Goal: Task Accomplishment & Management: Use online tool/utility

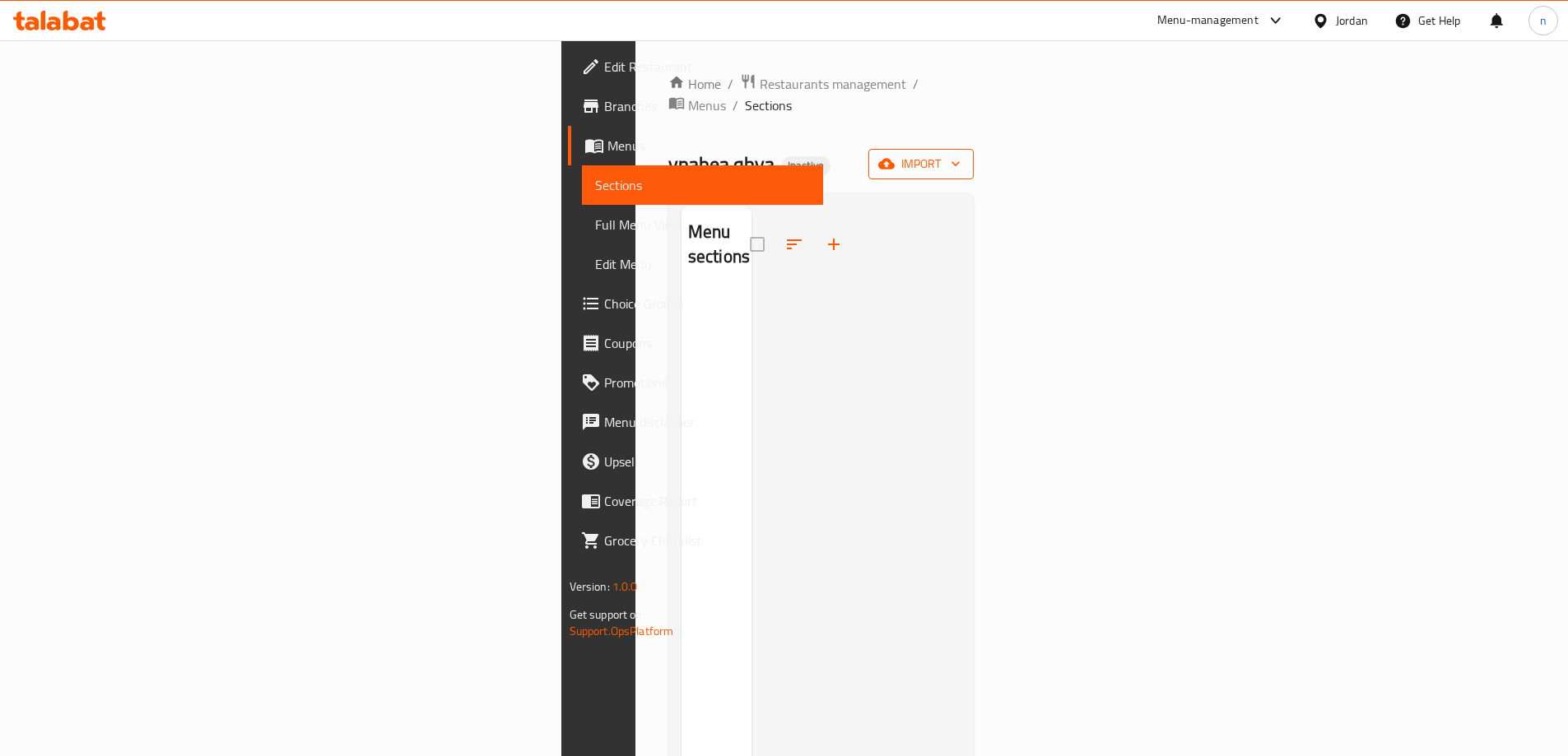
click at [973, 152] on button "import" at bounding box center [921, 164] width 105 height 30
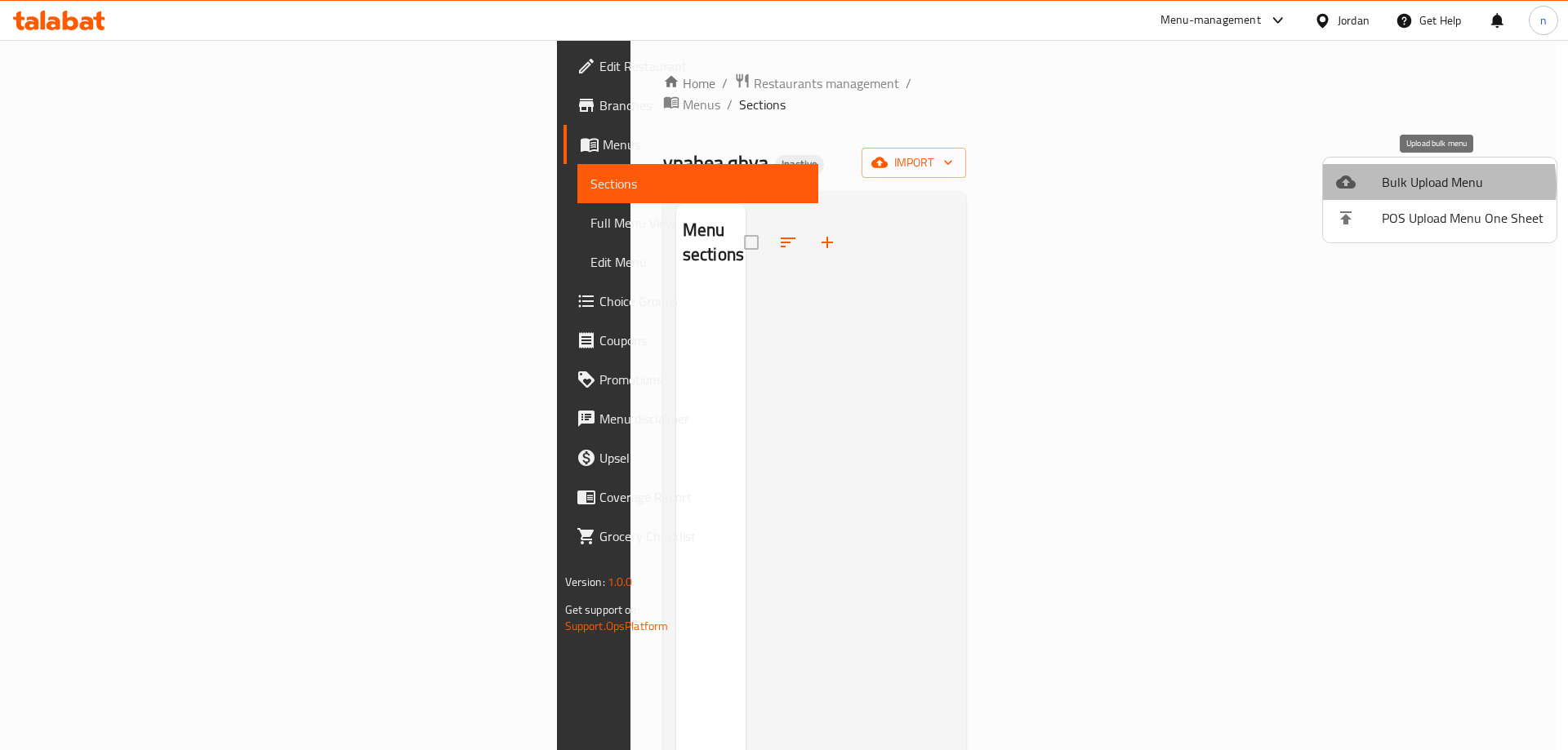
click at [1419, 186] on span "Bulk Upload Menu" at bounding box center [1463, 182] width 162 height 20
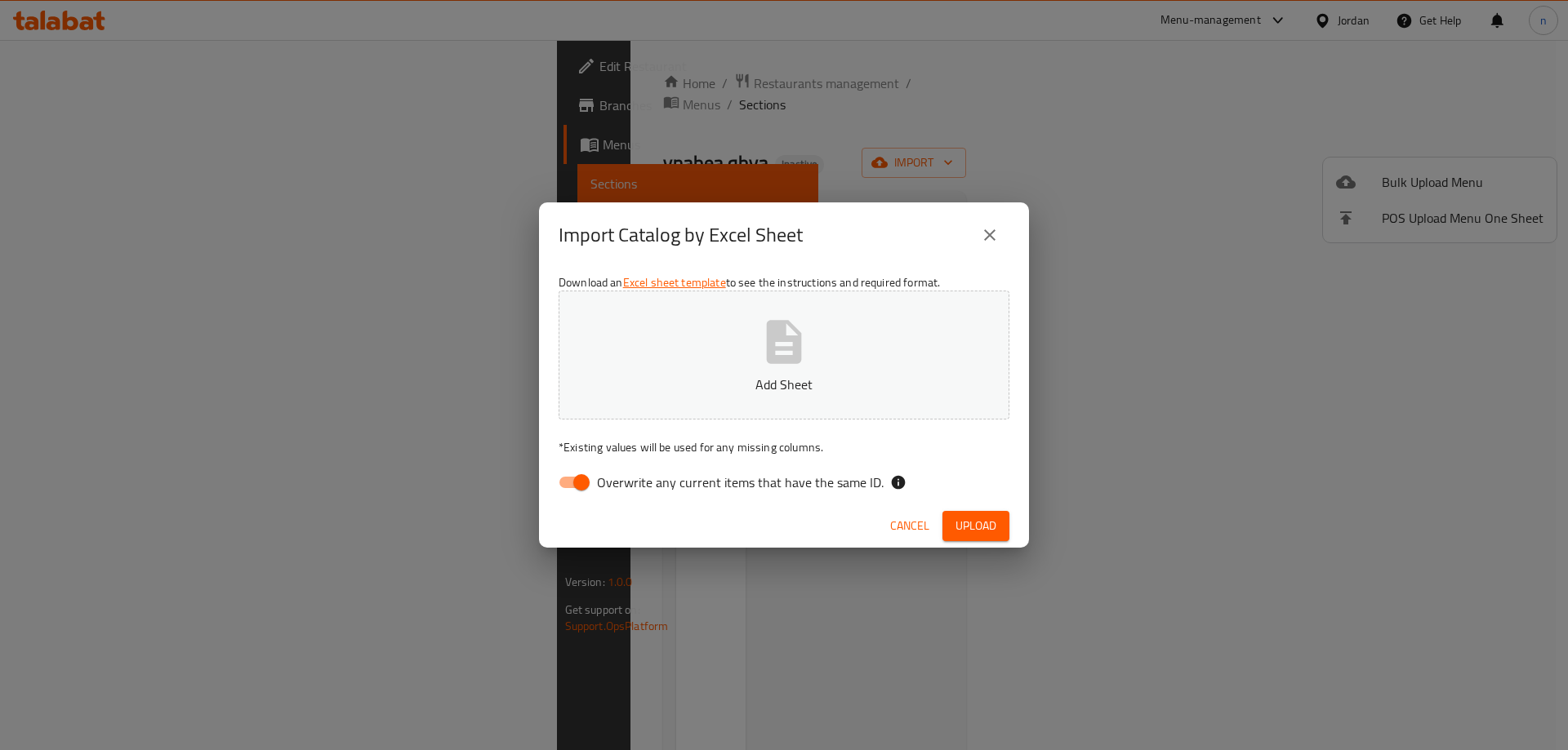
click at [566, 481] on input "Overwrite any current items that have the same ID." at bounding box center [582, 483] width 93 height 31
checkbox input "false"
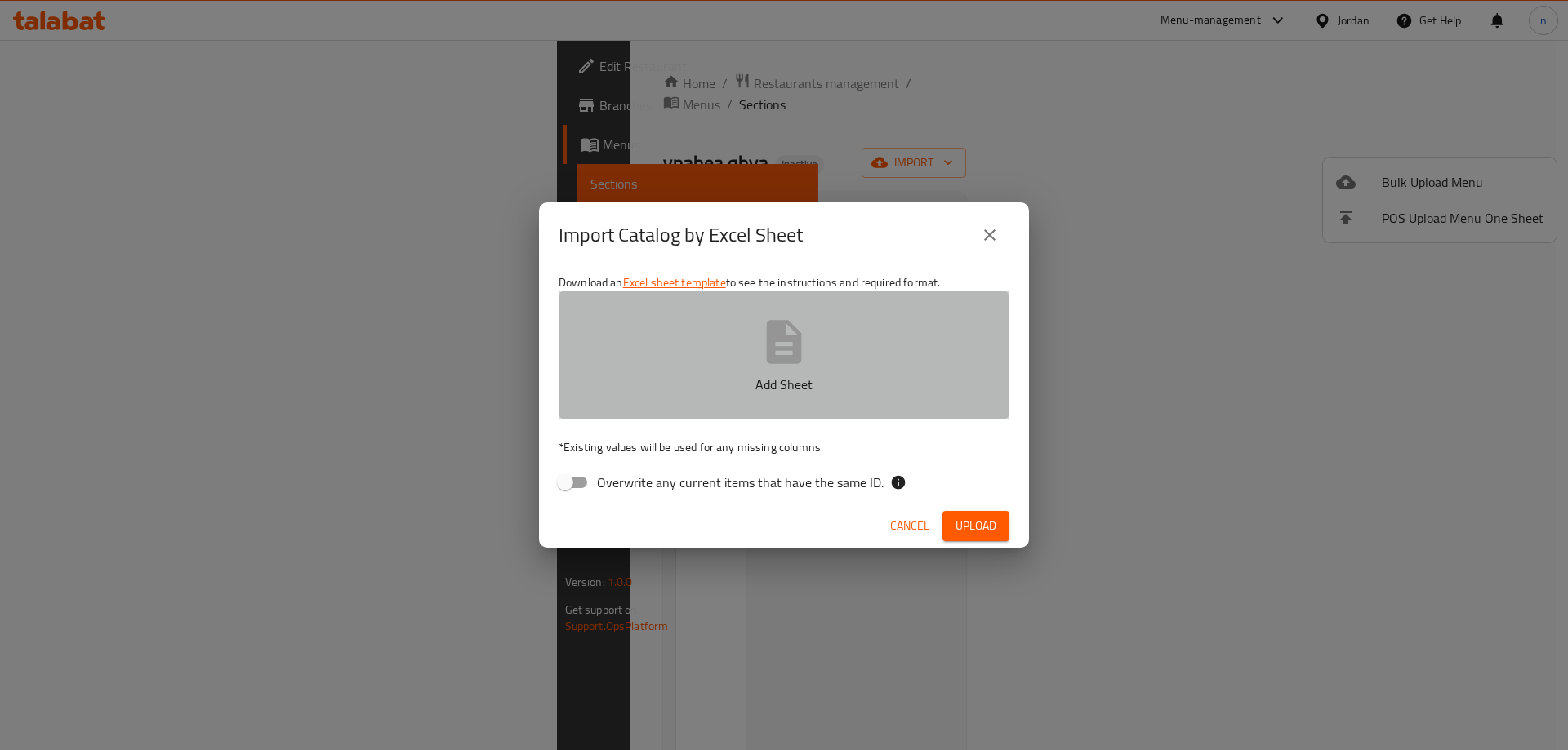
click at [784, 346] on icon "button" at bounding box center [784, 342] width 52 height 52
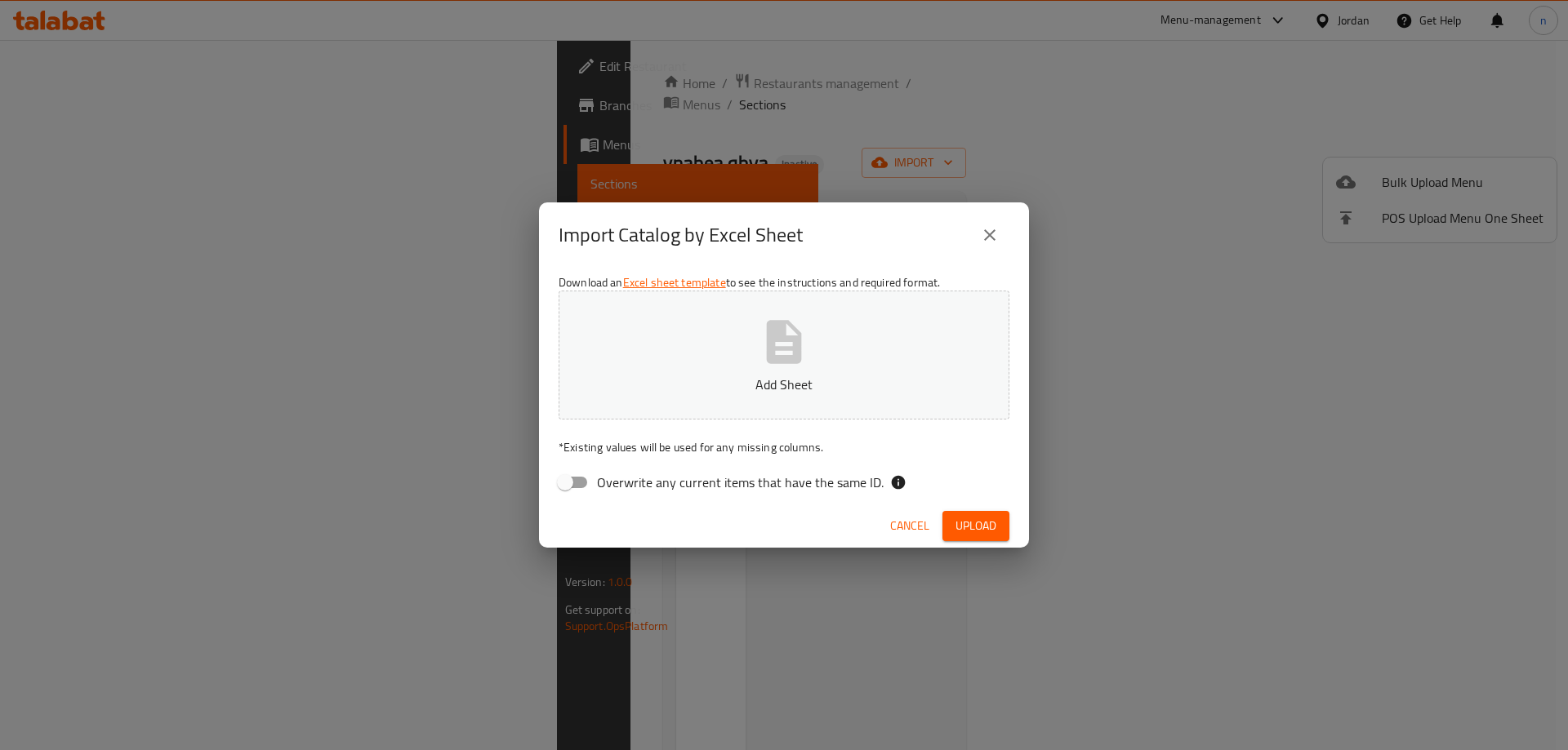
click at [121, 205] on div "Import Catalog by Excel Sheet Download an Excel sheet template to see the instr…" at bounding box center [784, 375] width 1568 height 750
click at [907, 528] on span "Cancel" at bounding box center [909, 526] width 39 height 20
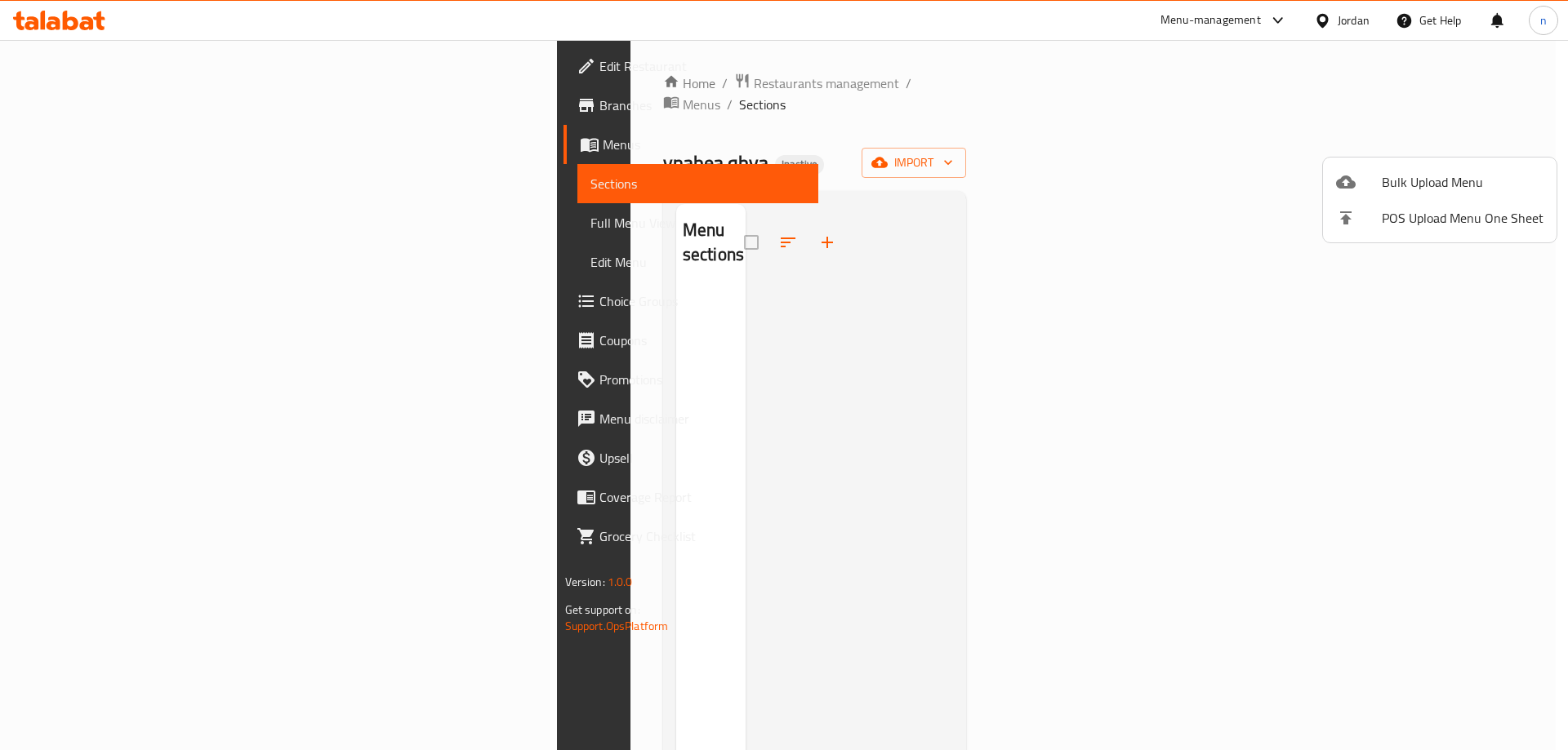
click at [116, 184] on div at bounding box center [784, 375] width 1568 height 750
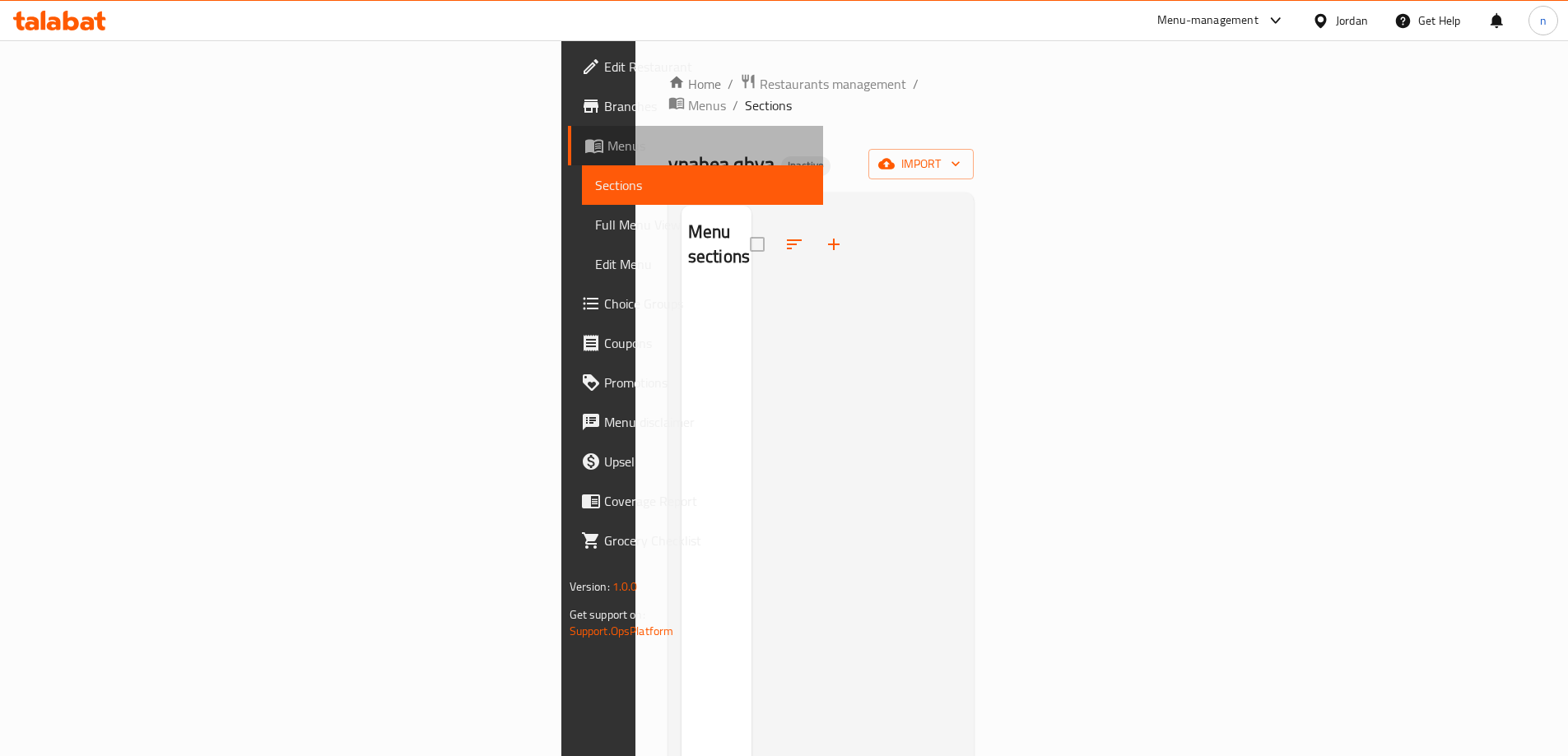
click at [607, 144] on span "Menus" at bounding box center [708, 146] width 203 height 20
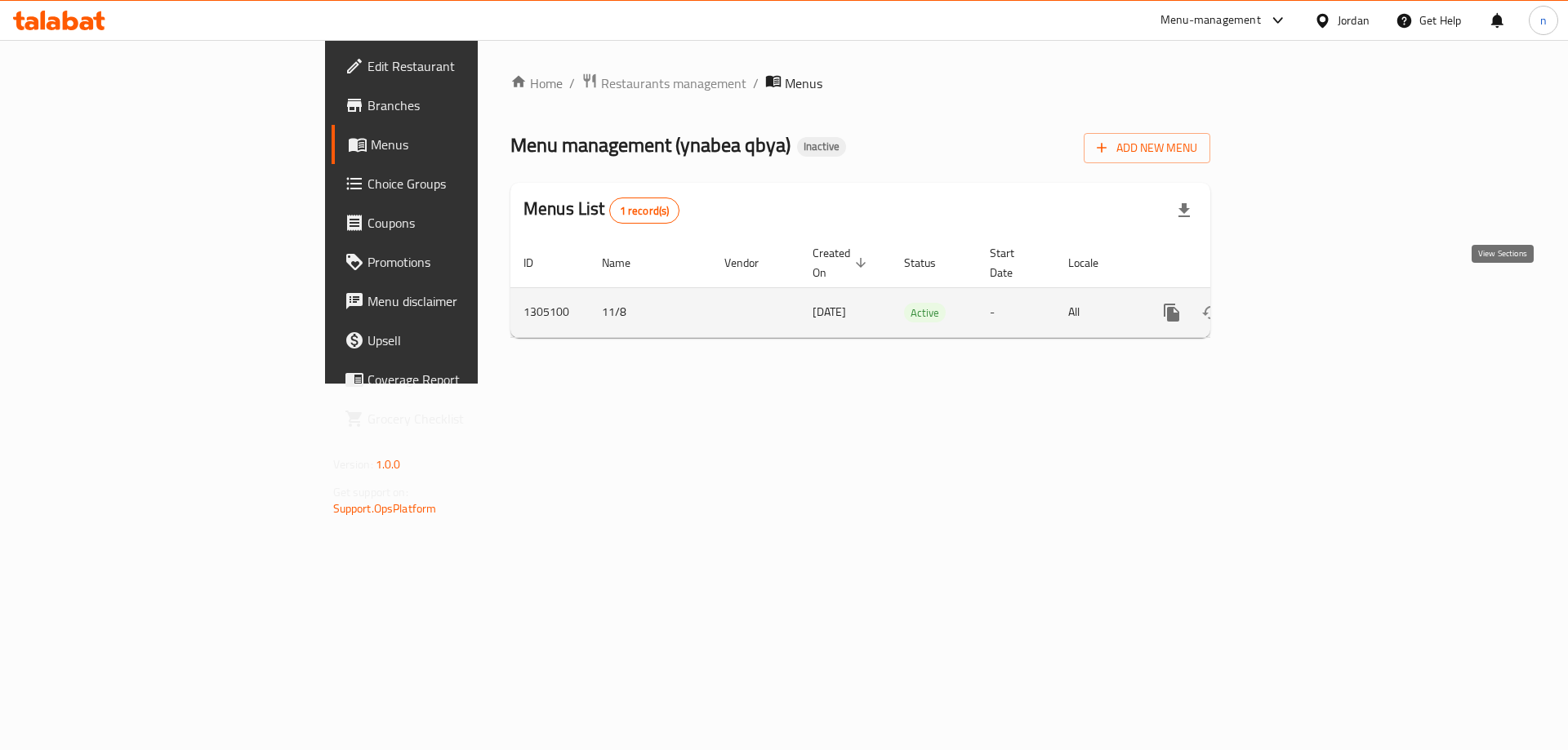
click at [1297, 306] on icon "enhanced table" at bounding box center [1289, 313] width 15 height 15
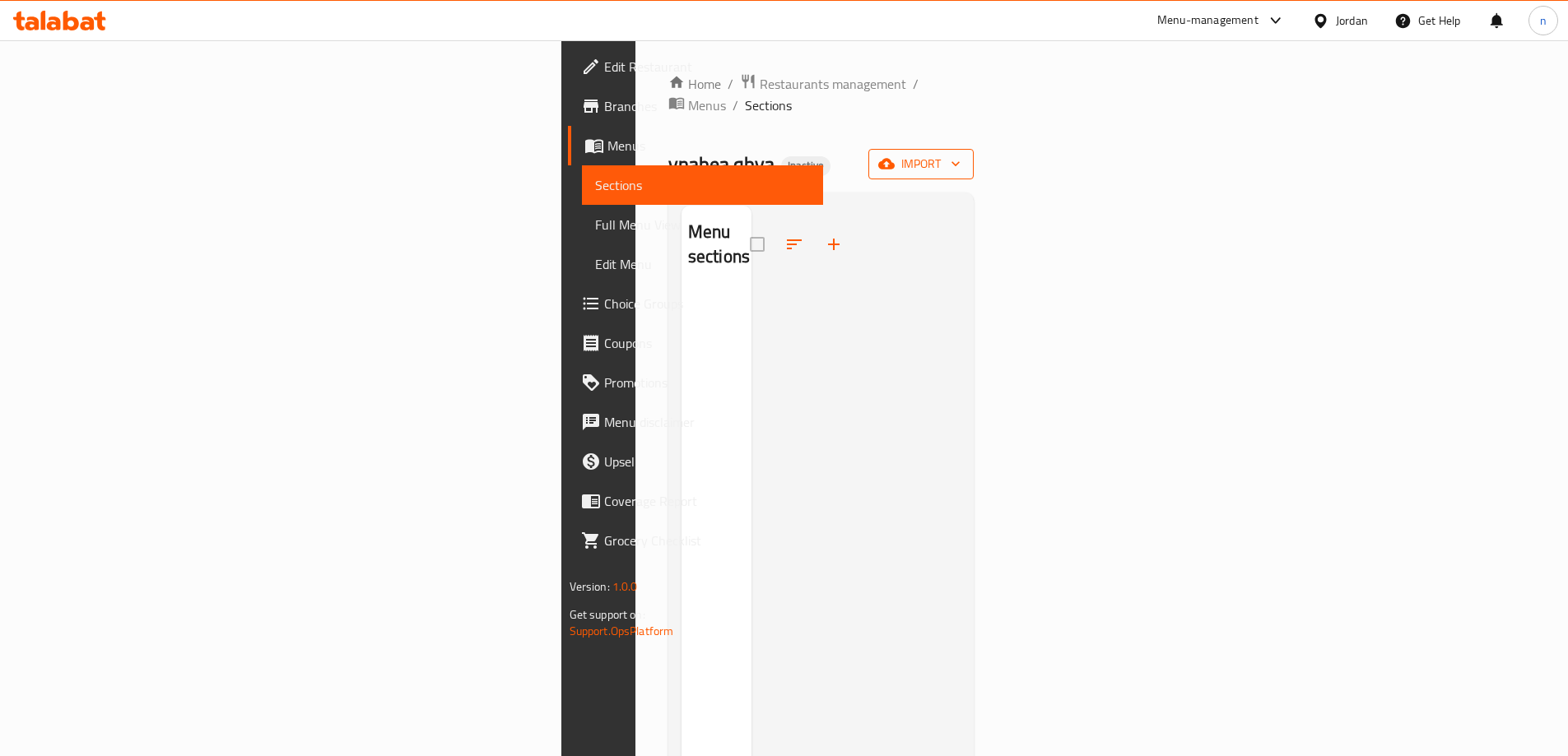
click at [960, 154] on span "import" at bounding box center [921, 164] width 79 height 21
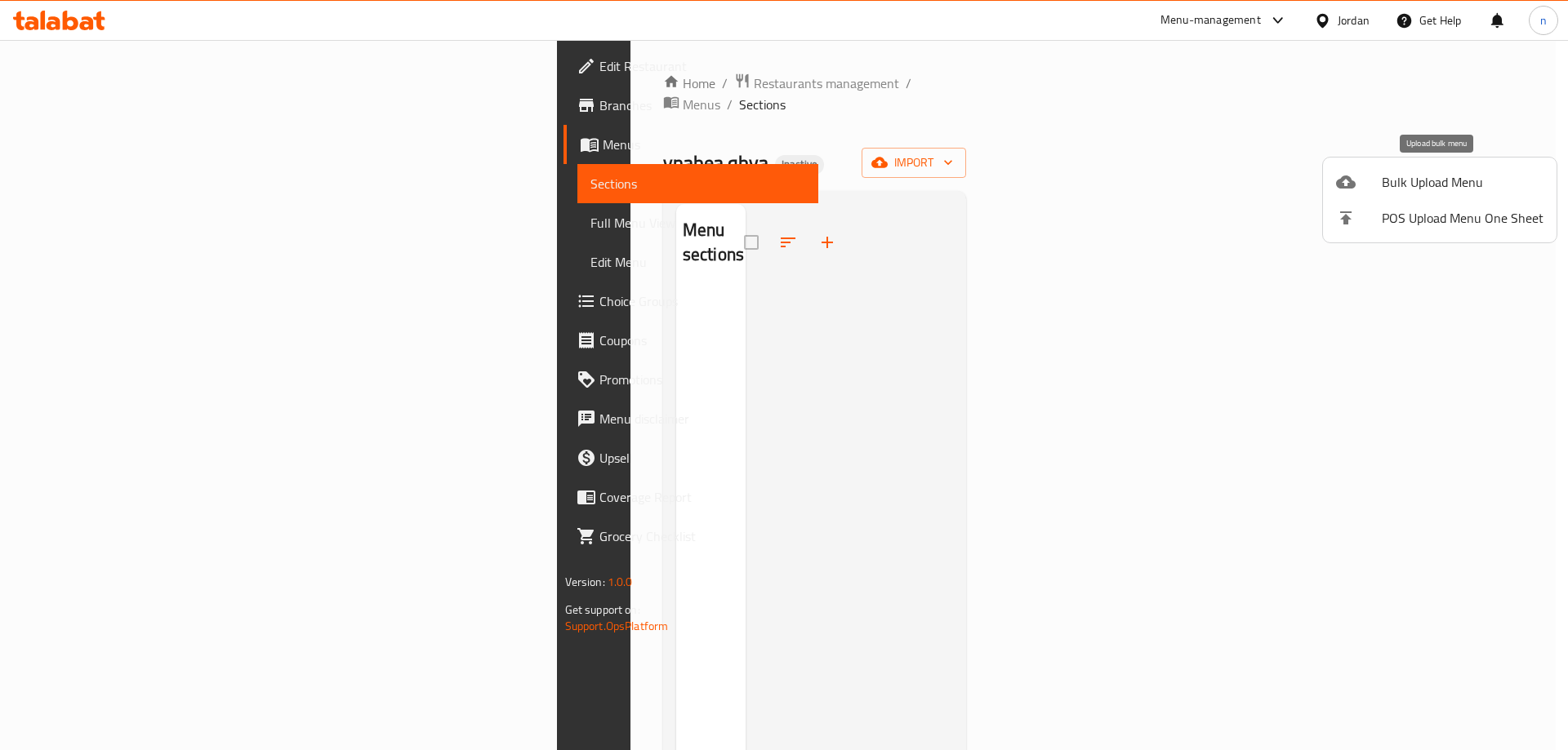
click at [1427, 173] on span "Bulk Upload Menu" at bounding box center [1463, 182] width 162 height 20
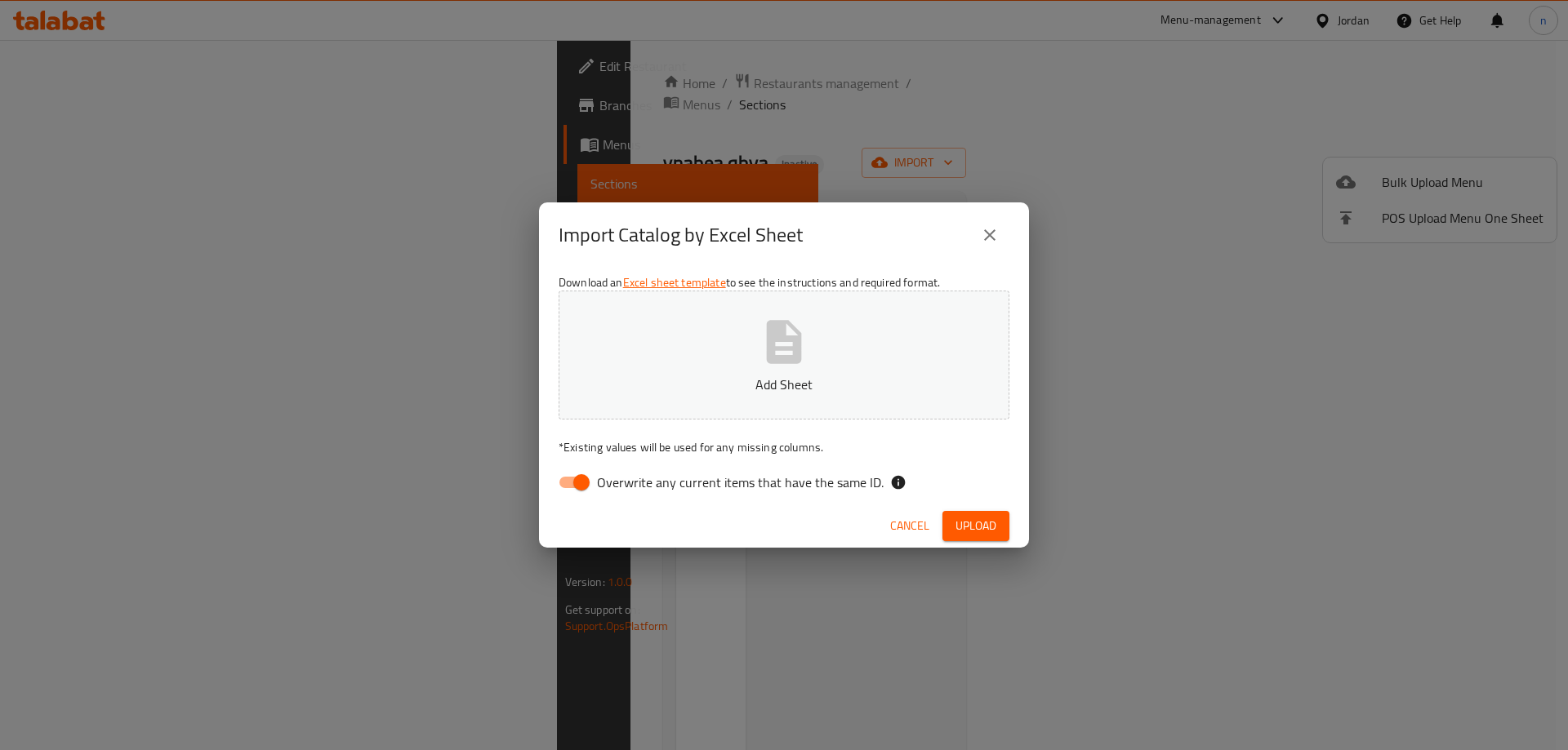
click at [579, 478] on input "Overwrite any current items that have the same ID." at bounding box center [582, 483] width 93 height 31
checkbox input "false"
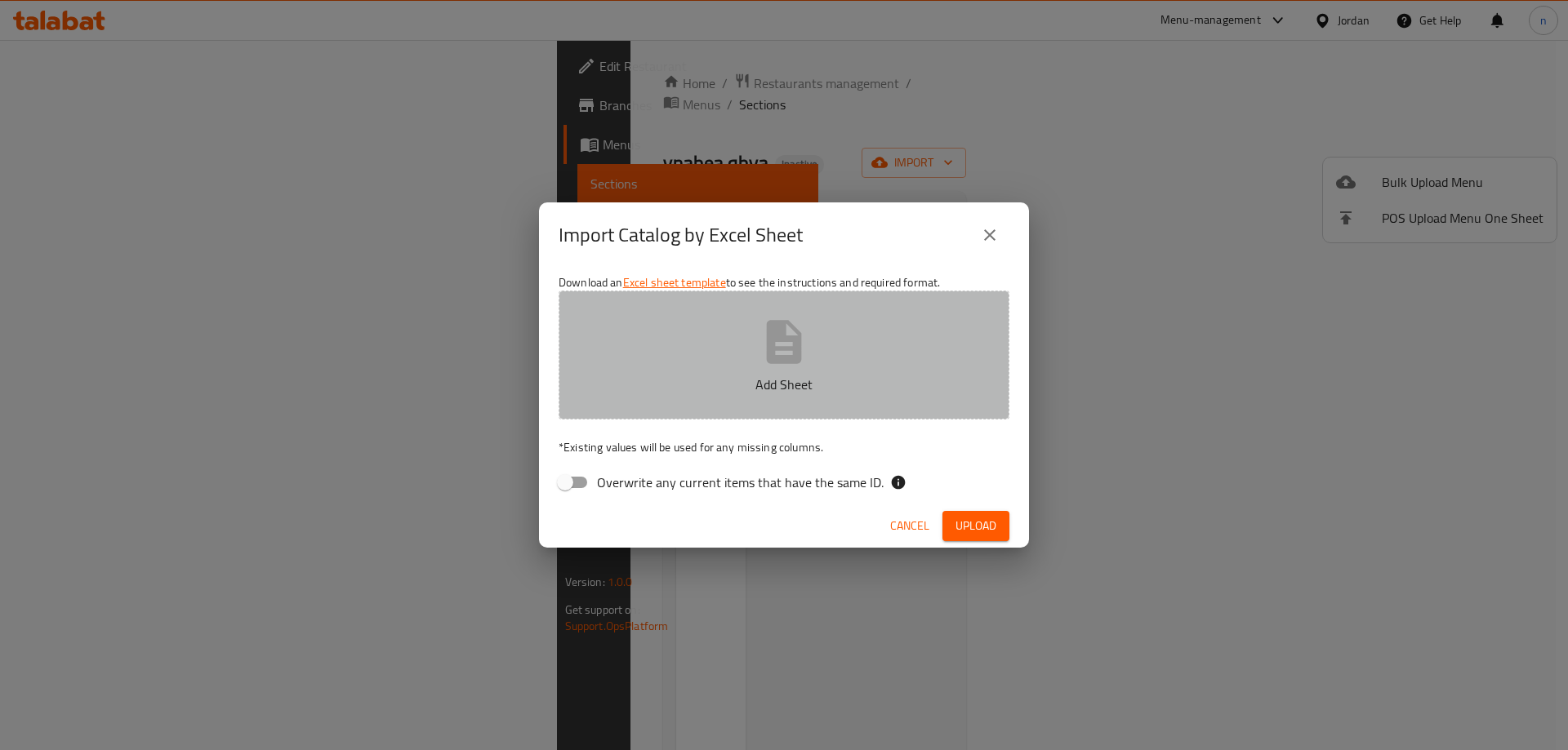
click at [728, 345] on button "Add Sheet" at bounding box center [784, 355] width 451 height 129
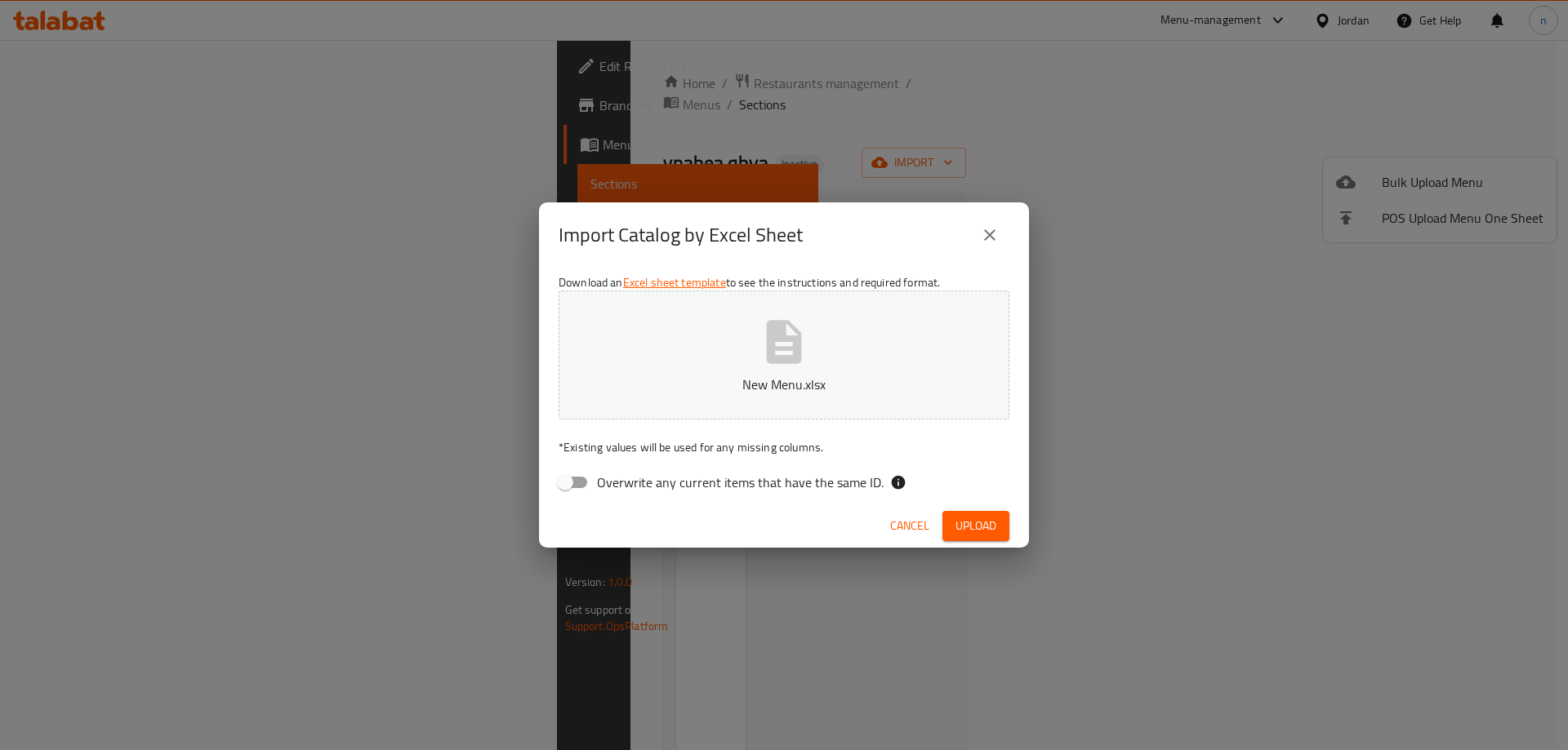
click at [980, 520] on span "Upload" at bounding box center [976, 526] width 41 height 20
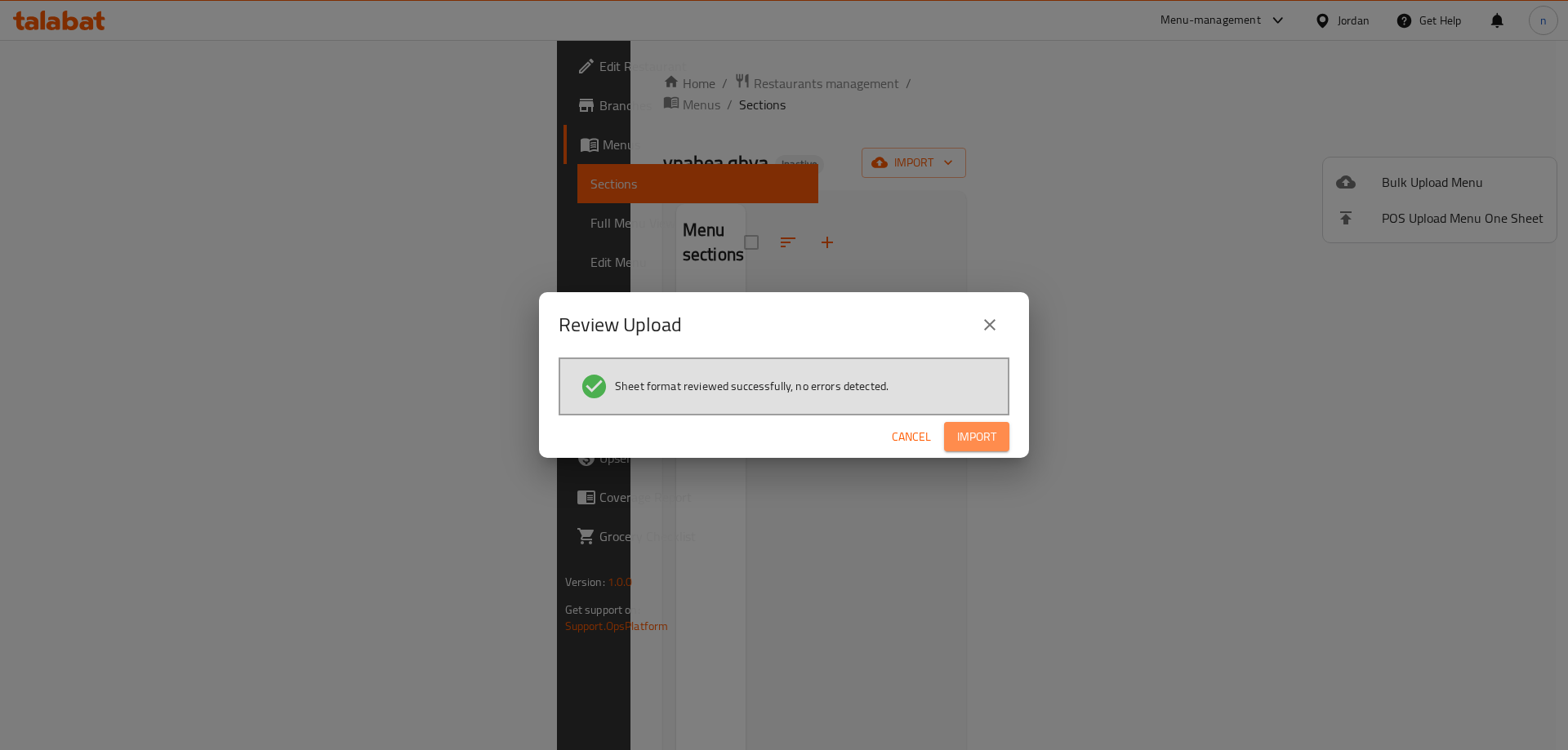
click at [974, 441] on span "Import" at bounding box center [976, 437] width 39 height 20
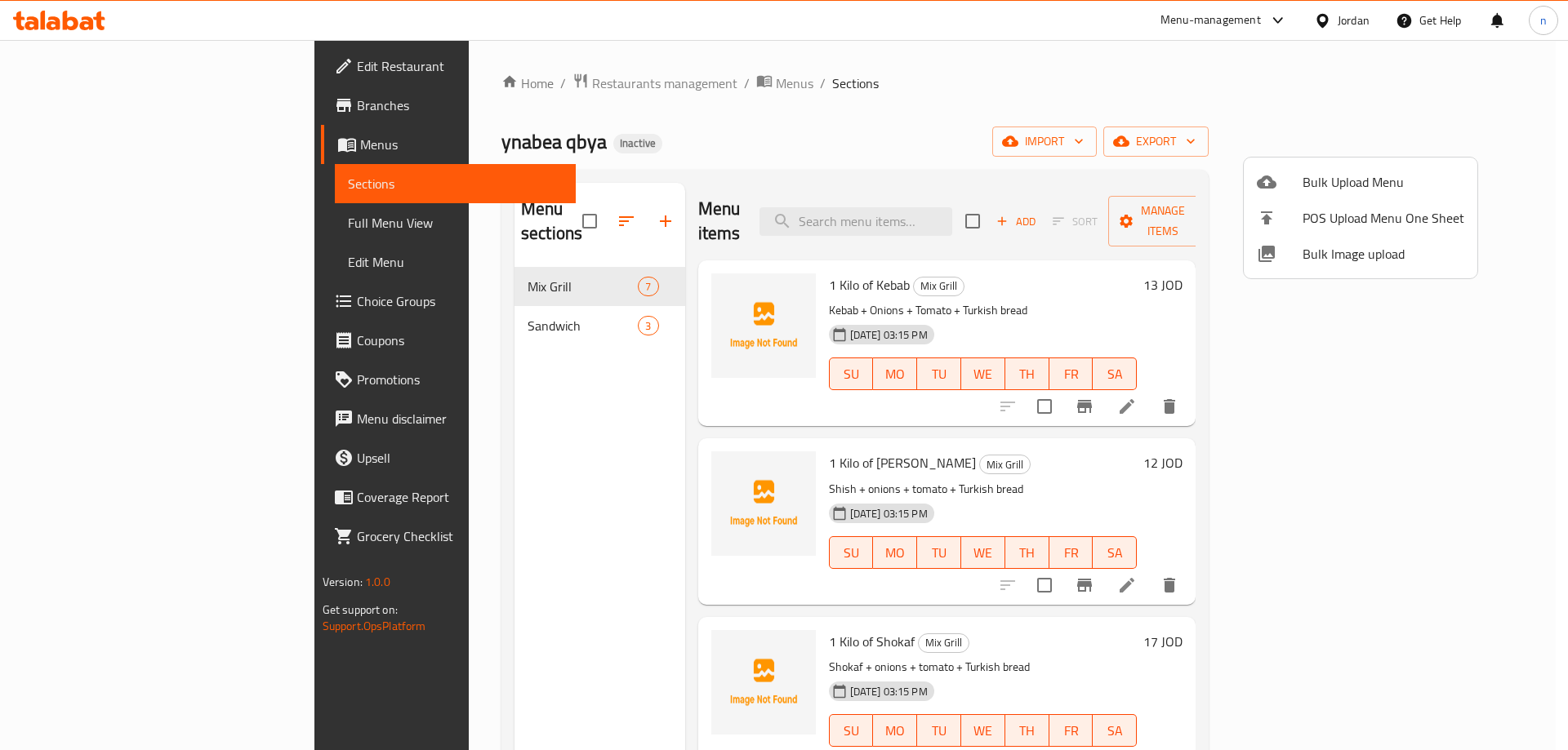
click at [91, 220] on div at bounding box center [784, 375] width 1568 height 750
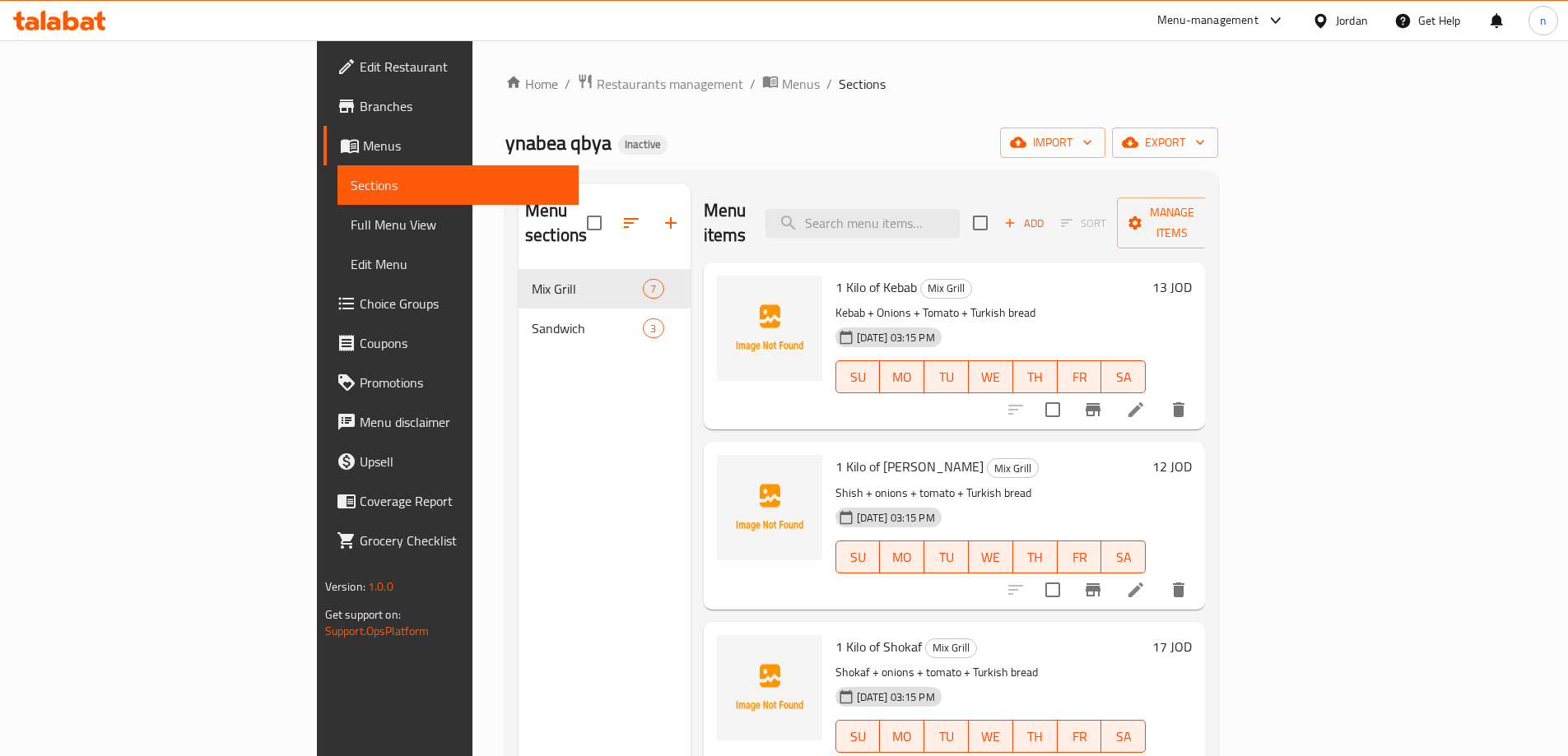
click at [351, 222] on span "Full Menu View" at bounding box center [458, 225] width 215 height 20
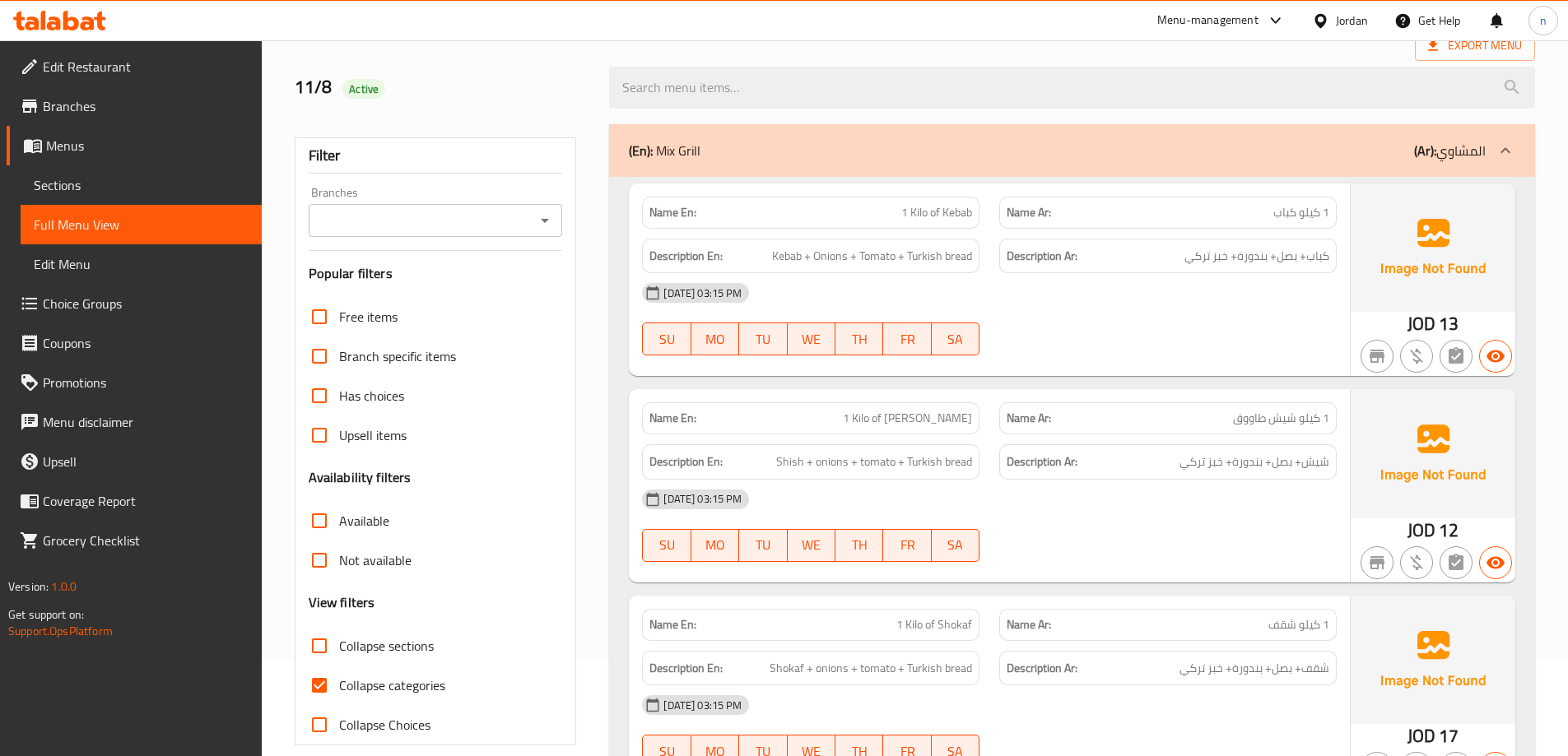
scroll to position [247, 0]
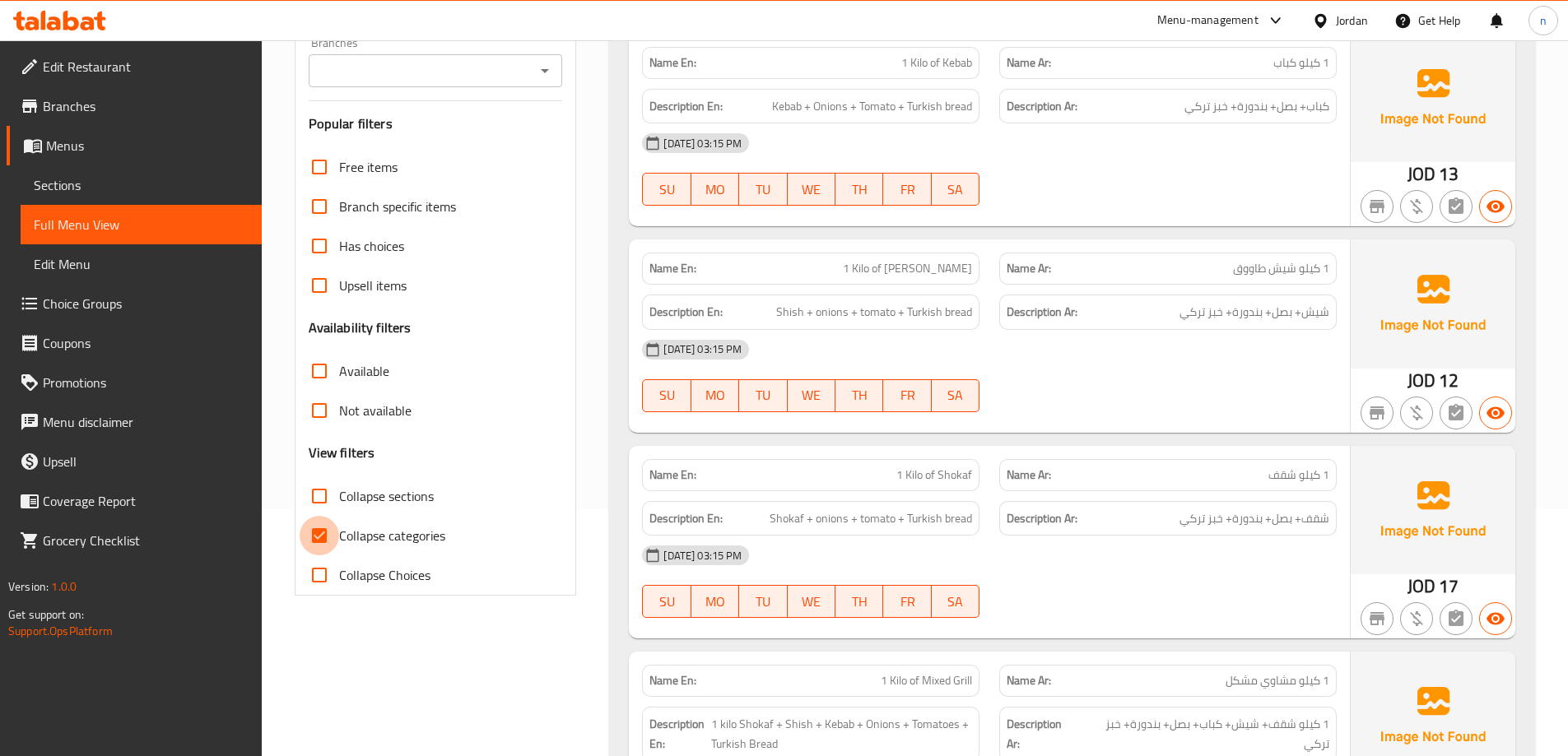
click at [329, 539] on input "Collapse categories" at bounding box center [320, 536] width 40 height 40
checkbox input "false"
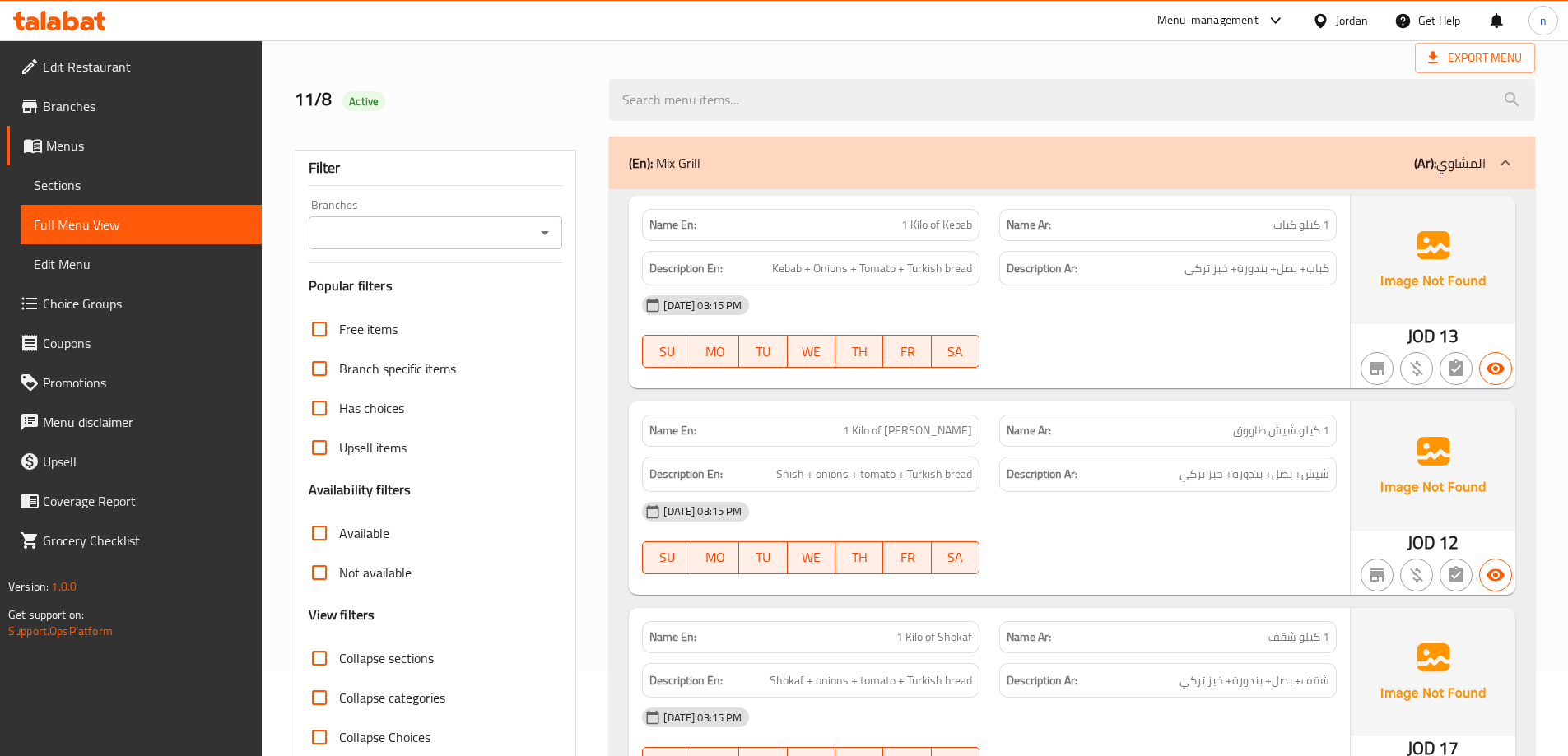
scroll to position [82, 0]
click at [1251, 276] on span "كباب+ بصل+ بندورة+ خبز تركي" at bounding box center [1257, 271] width 145 height 21
drag, startPoint x: 1251, startPoint y: 276, endPoint x: 1196, endPoint y: 333, distance: 79.2
click at [1196, 333] on div "[DATE] 03:15 PM SU MO TU WE TH FR SA" at bounding box center [988, 334] width 714 height 92
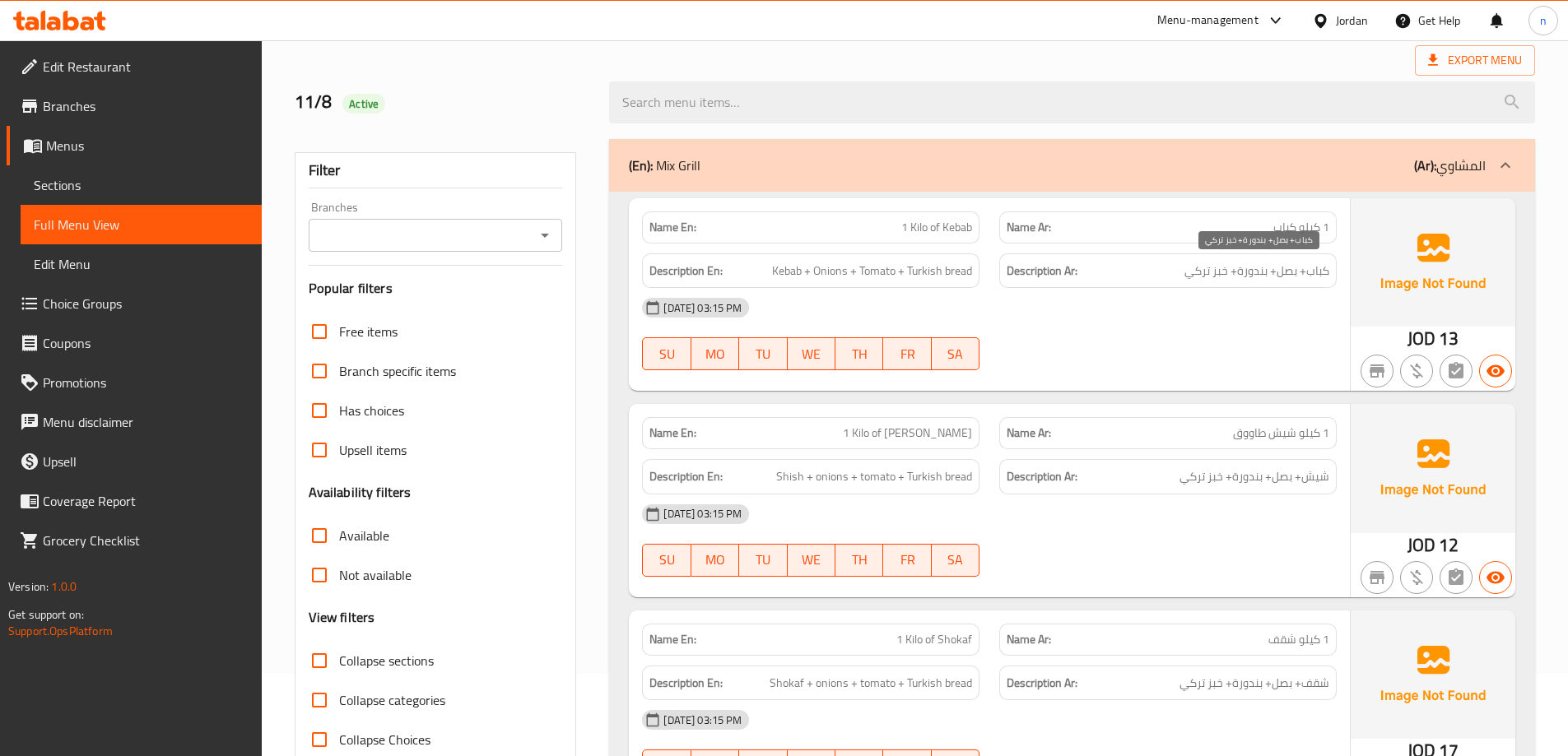
click at [1246, 273] on span "كباب+ بصل+ بندورة+ خبز تركي" at bounding box center [1257, 271] width 145 height 21
copy span "بندورة"
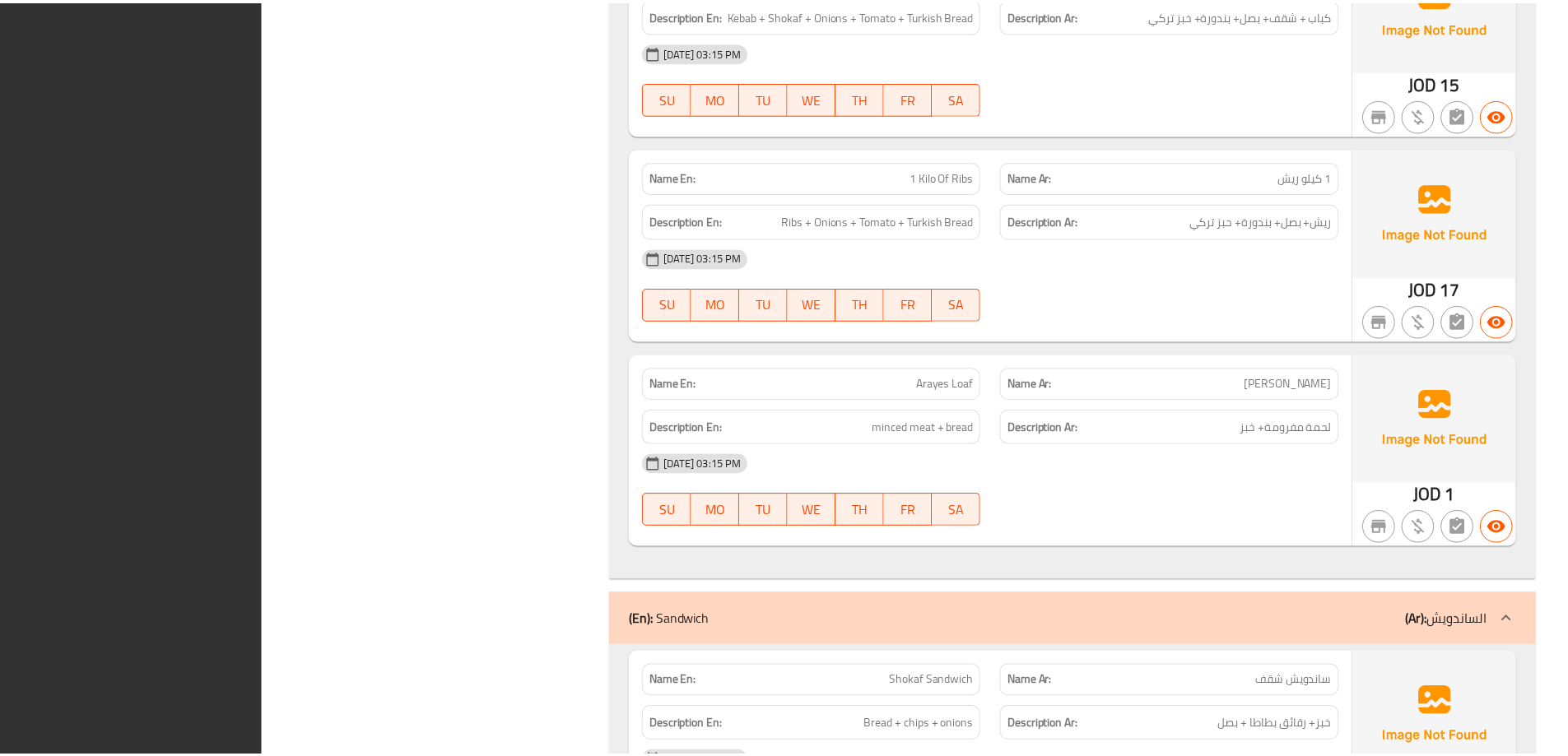
scroll to position [1748, 0]
